Goal: Navigation & Orientation: Find specific page/section

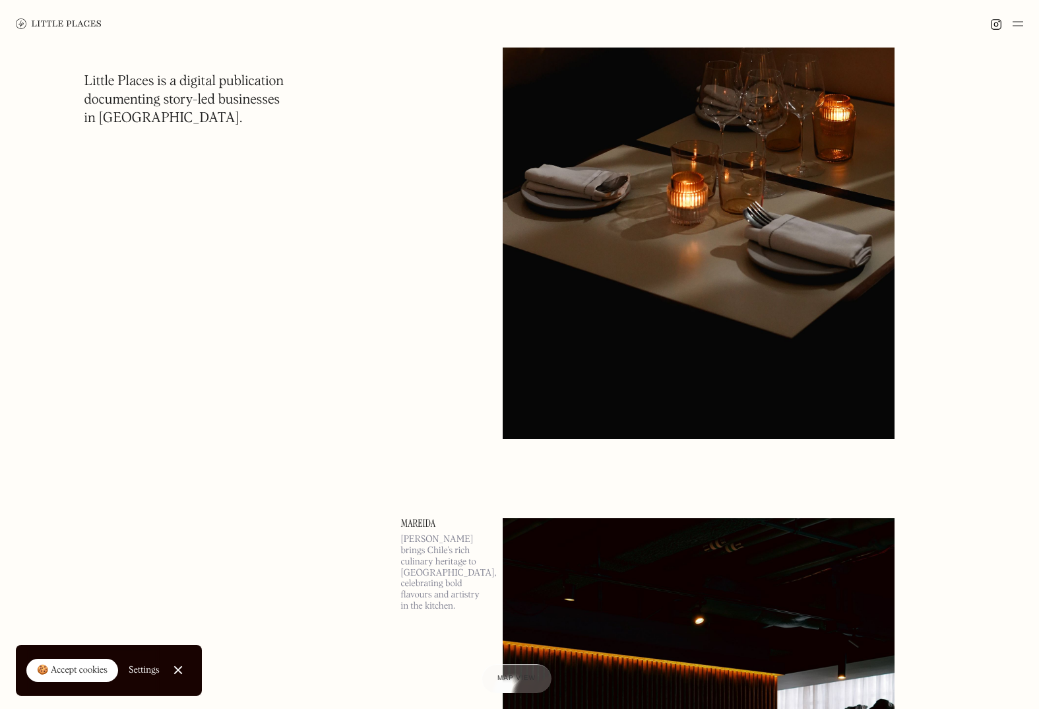
scroll to position [256, 0]
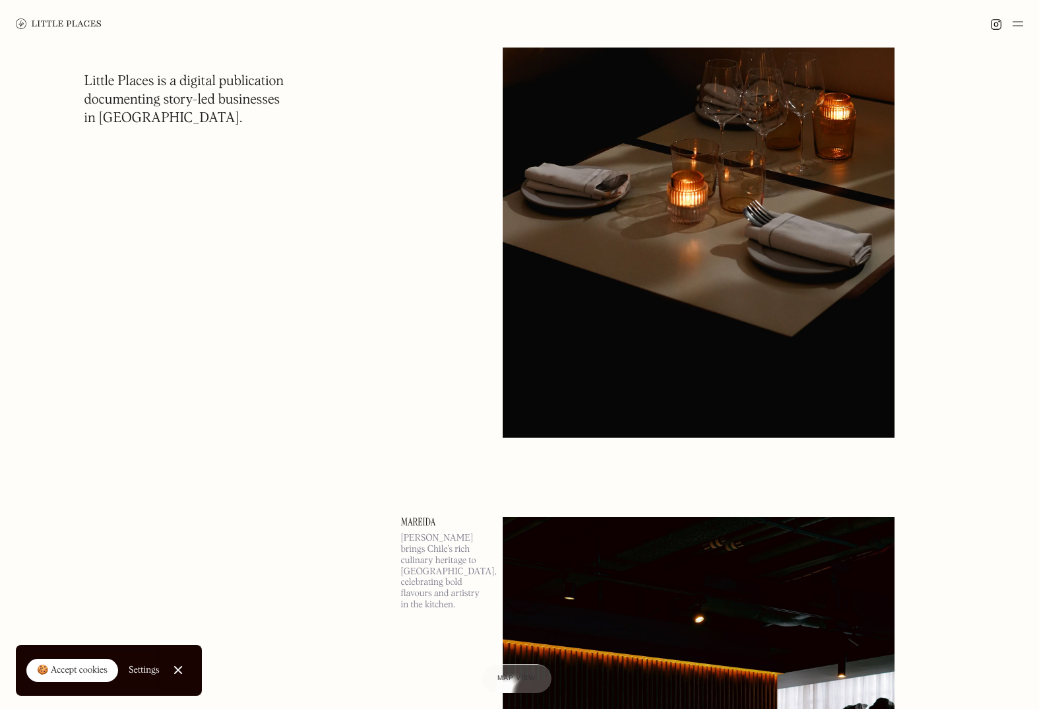
click at [72, 667] on div "🍪 Accept cookies" at bounding box center [72, 670] width 71 height 13
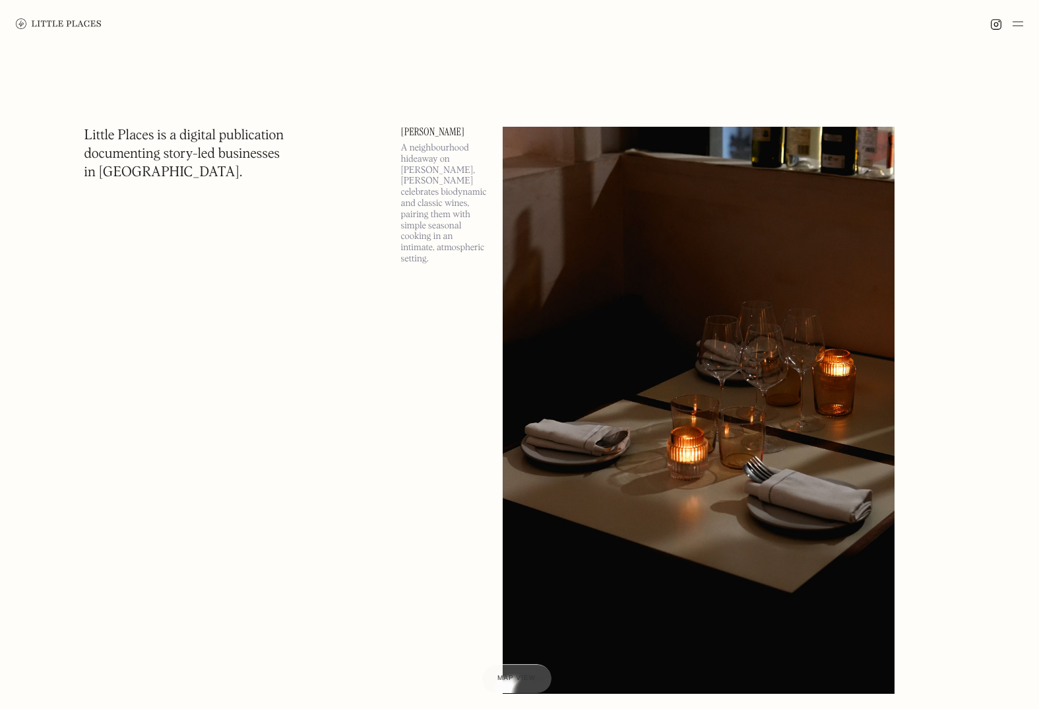
scroll to position [0, 0]
click at [64, 23] on img at bounding box center [59, 23] width 86 height 11
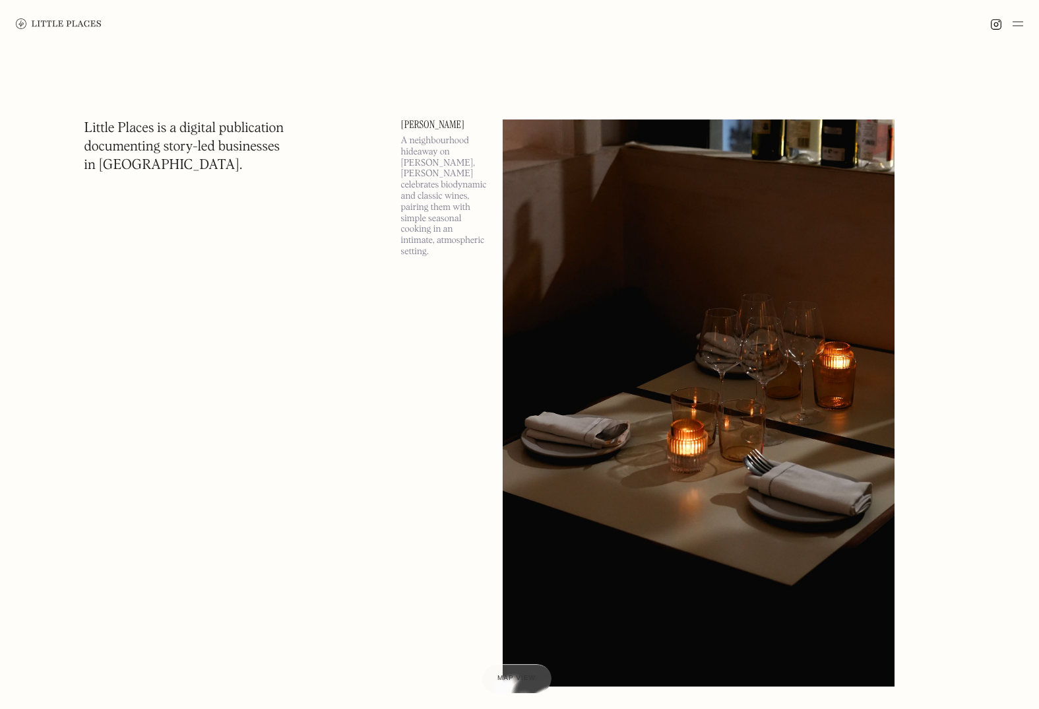
click at [1014, 24] on img at bounding box center [1018, 24] width 11 height 16
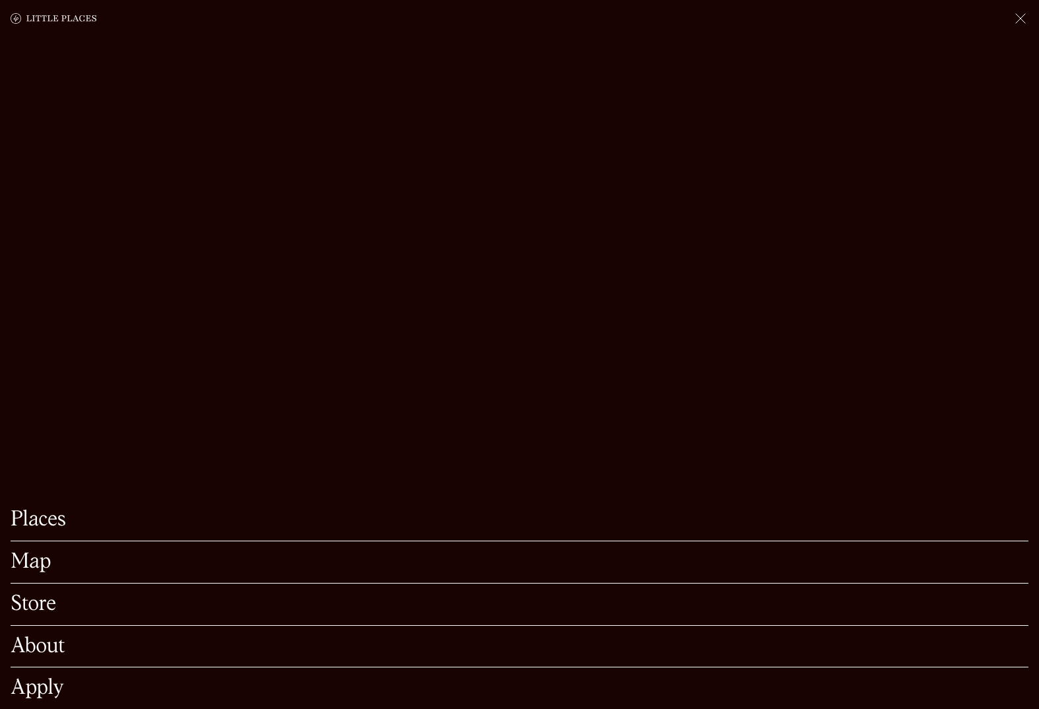
scroll to position [133, 0]
click at [36, 606] on link "Store" at bounding box center [520, 604] width 1018 height 20
click at [33, 525] on link "Places" at bounding box center [520, 519] width 1018 height 20
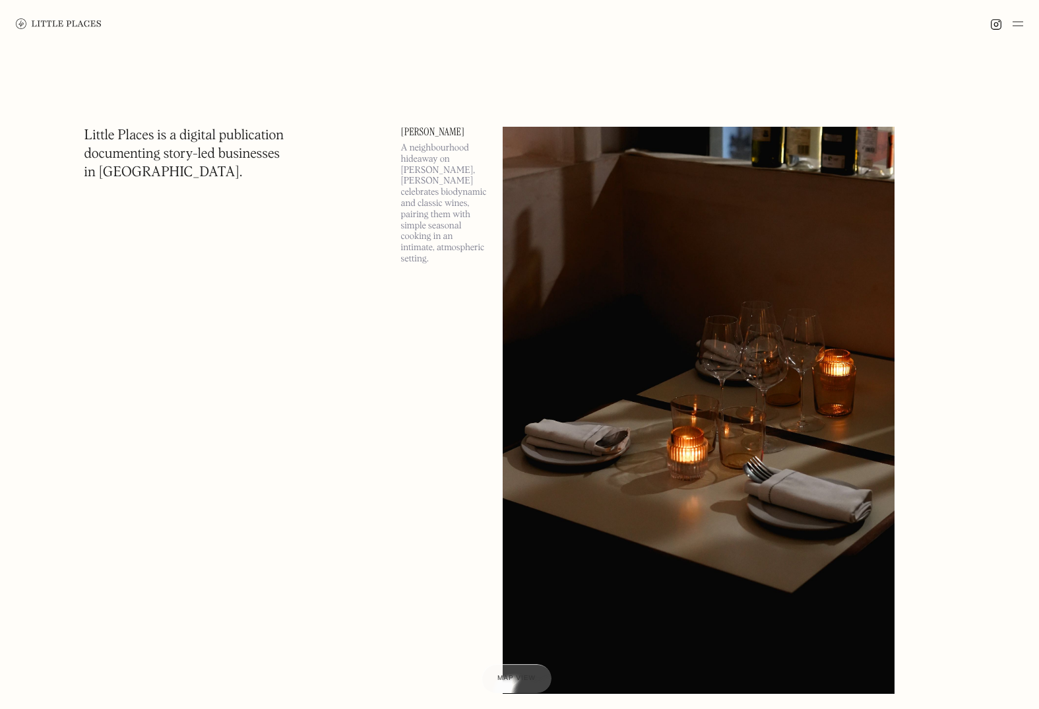
click at [63, 24] on img at bounding box center [59, 23] width 86 height 11
click at [67, 25] on img at bounding box center [59, 23] width 86 height 11
